Goal: Information Seeking & Learning: Learn about a topic

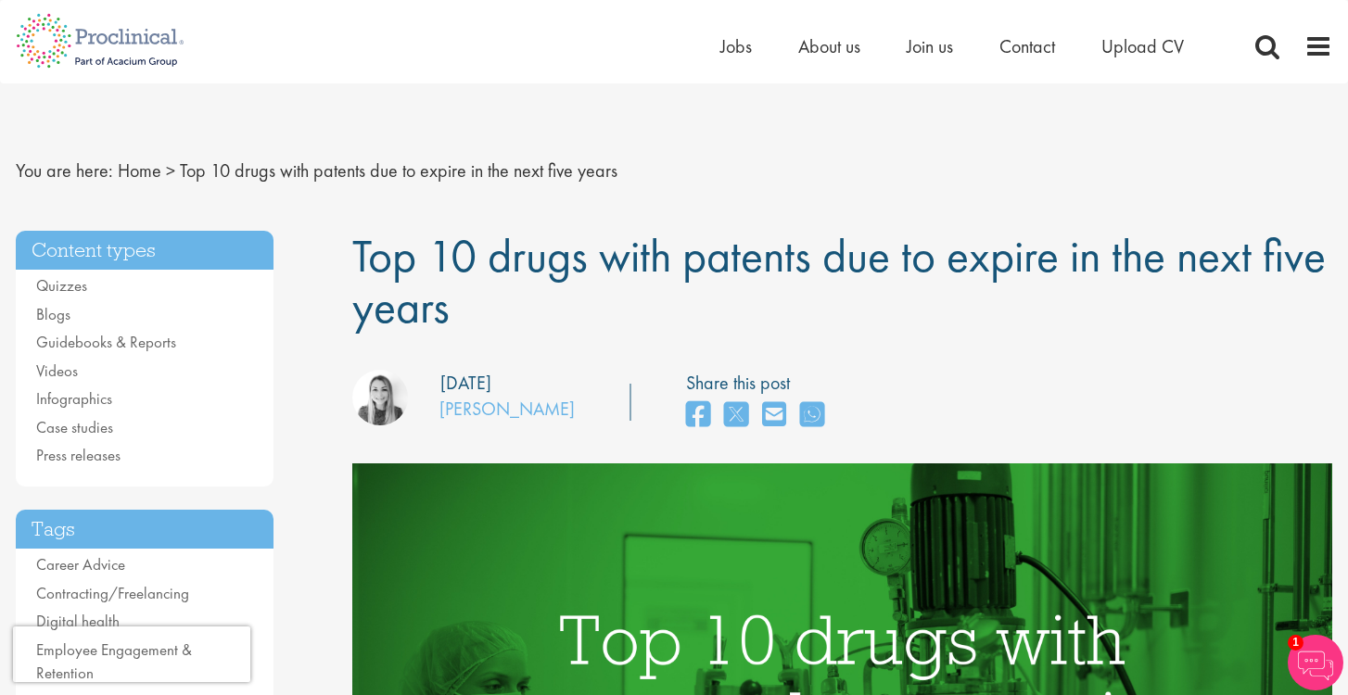
drag, startPoint x: 626, startPoint y: 269, endPoint x: 655, endPoint y: 315, distance: 54.6
click at [655, 315] on h1 "Top 10 drugs with patents due to expire in the next five years" at bounding box center [842, 282] width 981 height 102
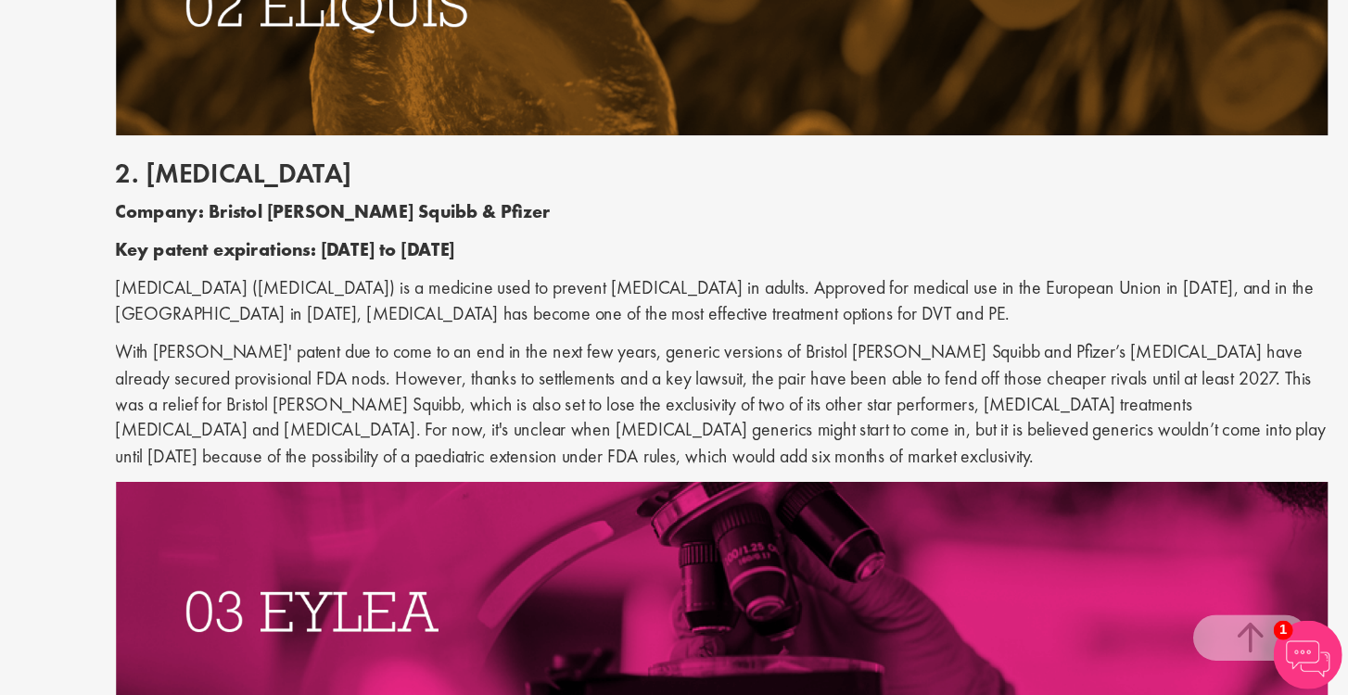
scroll to position [1761, 0]
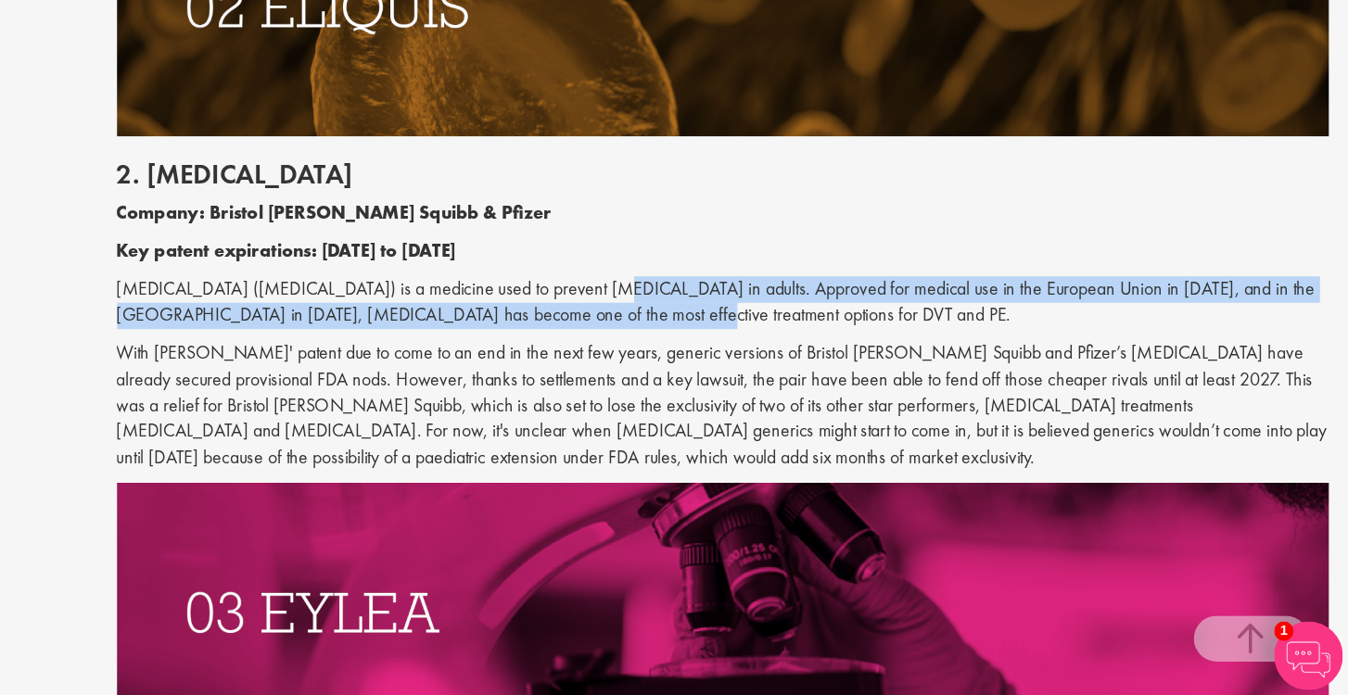
drag, startPoint x: 454, startPoint y: 219, endPoint x: 458, endPoint y: 238, distance: 19.8
click at [458, 356] on p "[MEDICAL_DATA] ([MEDICAL_DATA]) is a medicine used to prevent [MEDICAL_DATA] in…" at bounding box center [842, 377] width 981 height 43
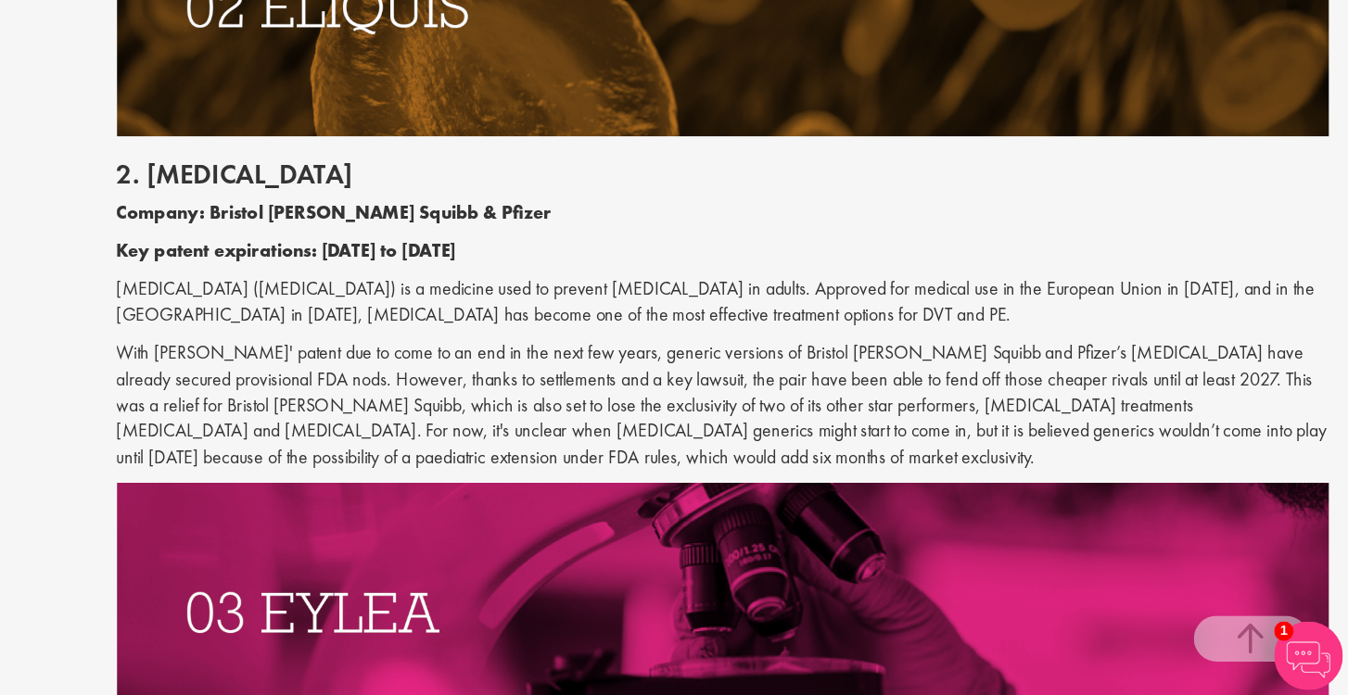
click at [458, 408] on p "With [PERSON_NAME]' patent due to come to an end in the next few years, generic…" at bounding box center [842, 461] width 981 height 106
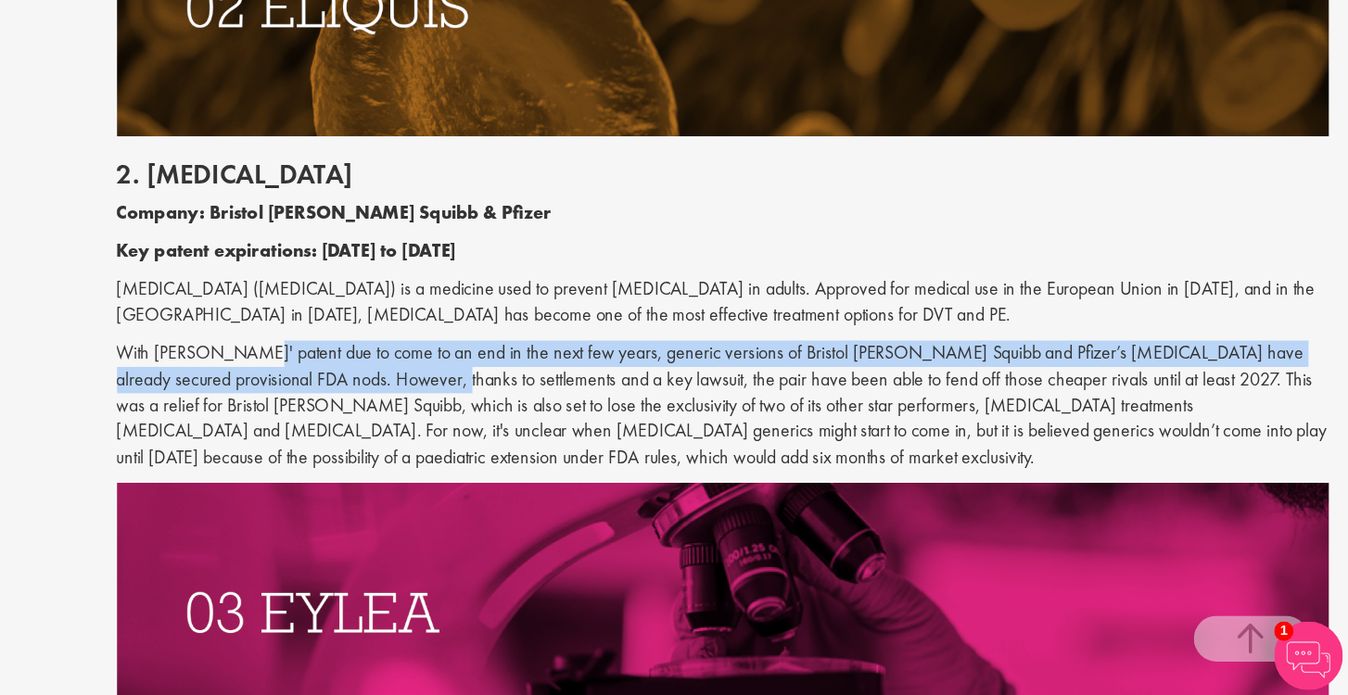
drag, startPoint x: 185, startPoint y: 270, endPoint x: 272, endPoint y: 288, distance: 89.1
click at [352, 408] on p "With [PERSON_NAME]' patent due to come to an end in the next few years, generic…" at bounding box center [842, 461] width 981 height 106
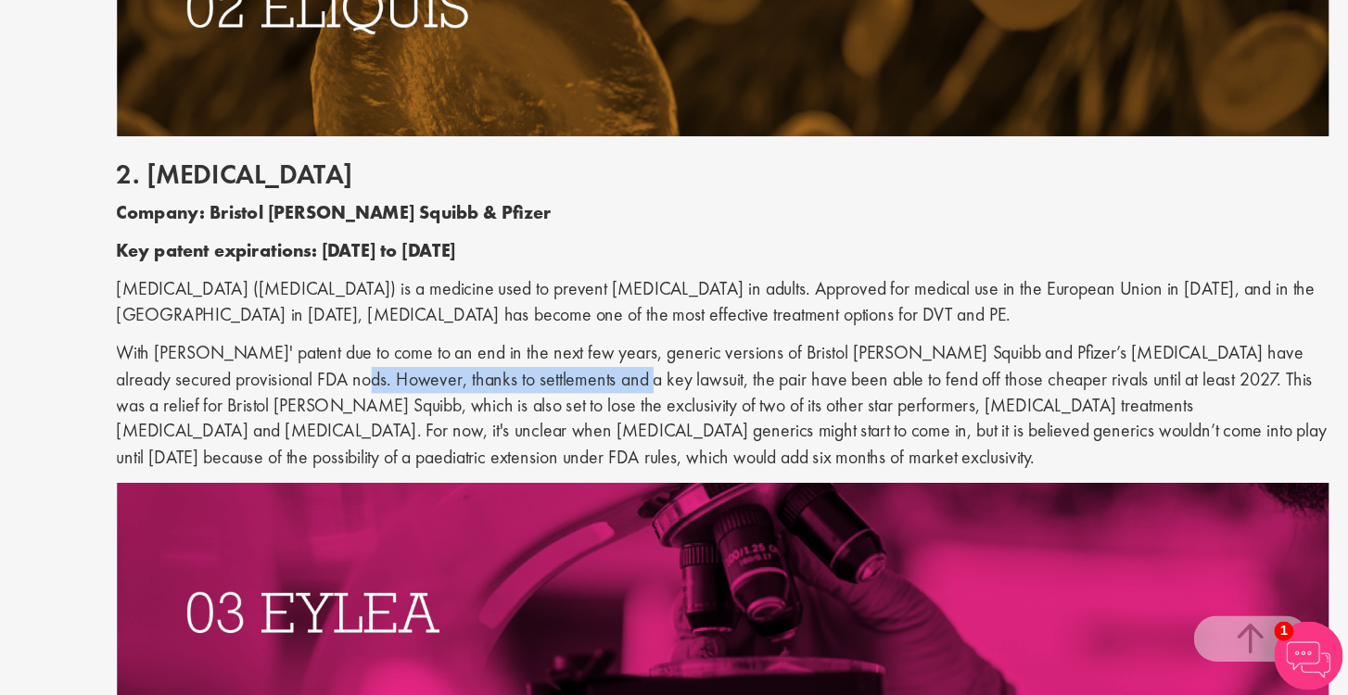
drag, startPoint x: 199, startPoint y: 288, endPoint x: 415, endPoint y: 295, distance: 215.2
click at [415, 408] on p "With [PERSON_NAME]' patent due to come to an end in the next few years, generic…" at bounding box center [842, 461] width 981 height 106
click at [690, 408] on p "With [PERSON_NAME]' patent due to come to an end in the next few years, generic…" at bounding box center [842, 461] width 981 height 106
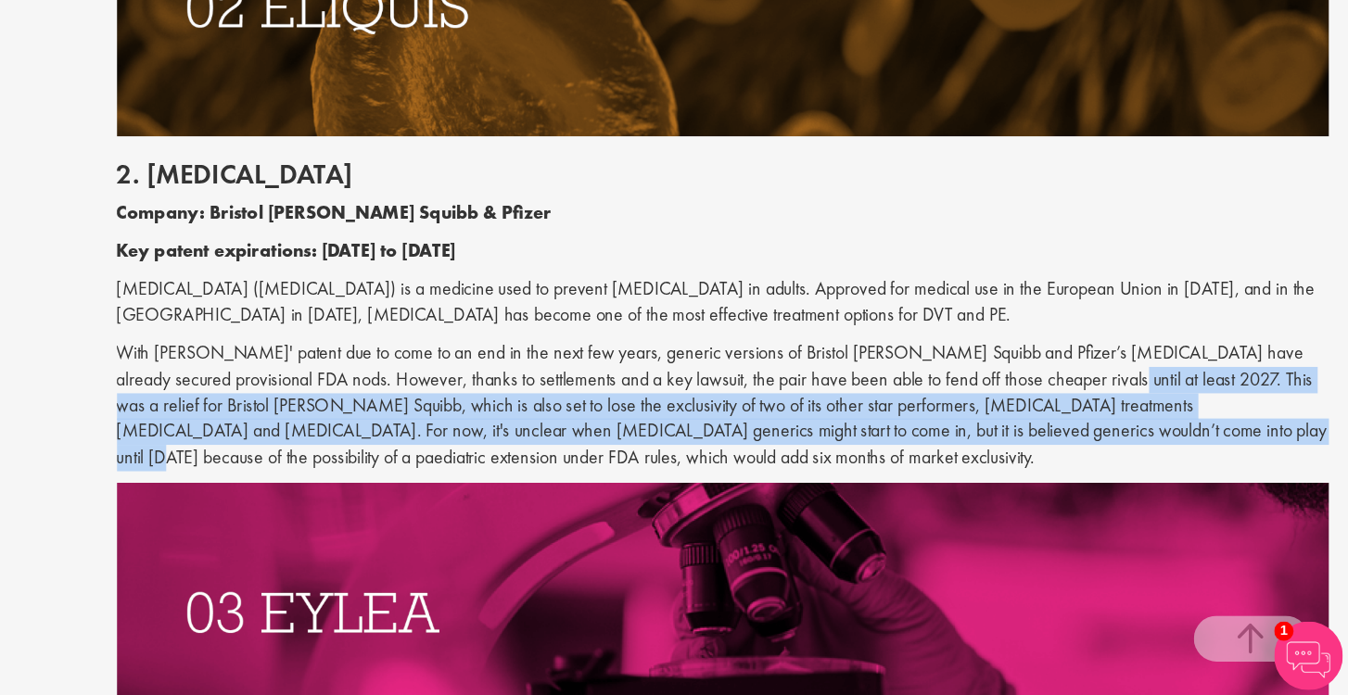
drag, startPoint x: 808, startPoint y: 285, endPoint x: 807, endPoint y: 333, distance: 48.2
click at [807, 408] on p "With [PERSON_NAME]' patent due to come to an end in the next few years, generic…" at bounding box center [842, 461] width 981 height 106
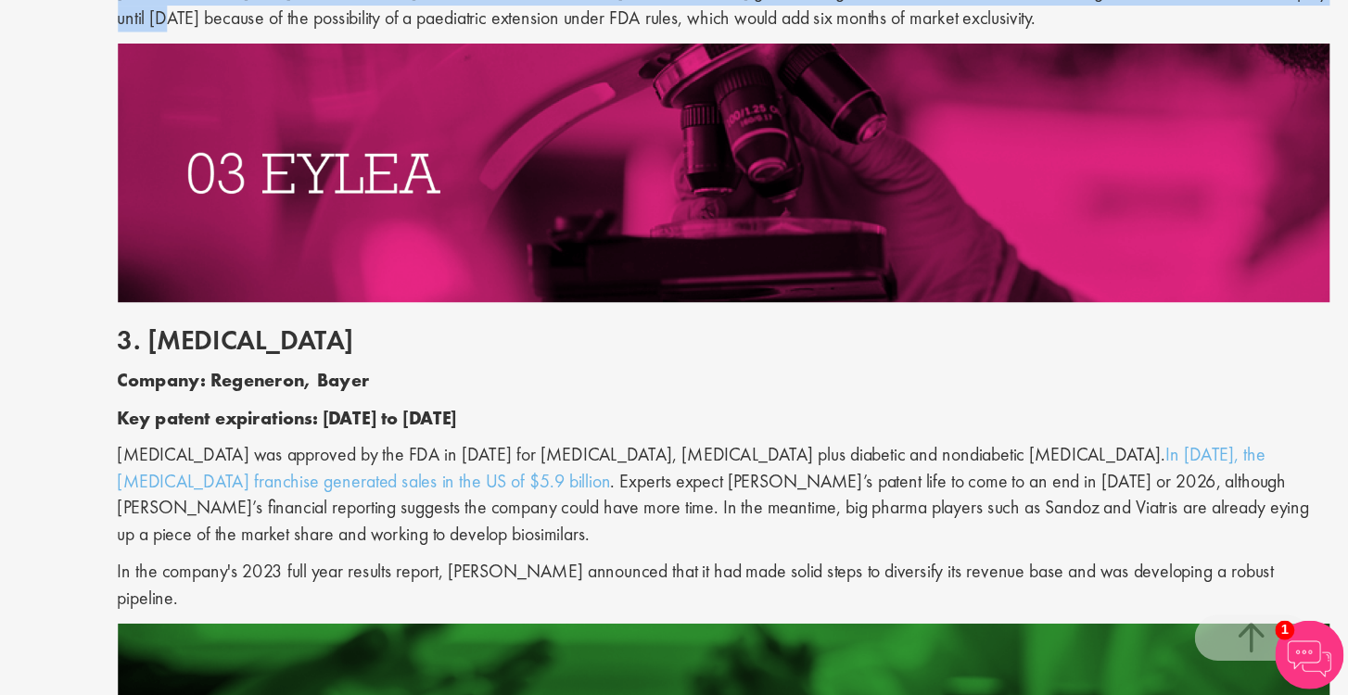
scroll to position [2116, 0]
